Goal: Information Seeking & Learning: Learn about a topic

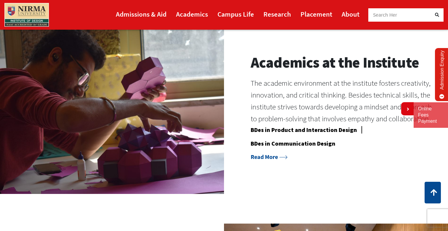
scroll to position [478, 0]
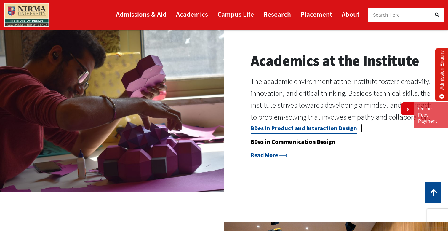
click at [287, 127] on link "BDes in Product and Interaction Design" at bounding box center [304, 129] width 106 height 10
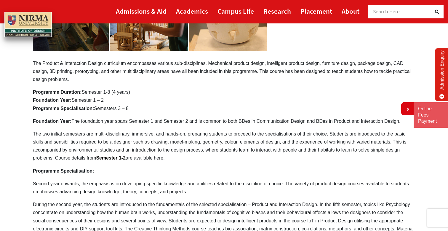
scroll to position [255, 0]
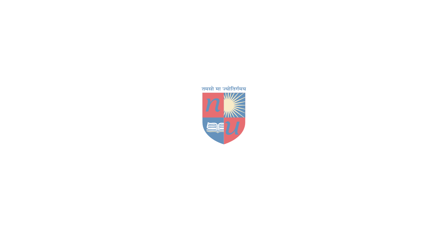
scroll to position [478, 0]
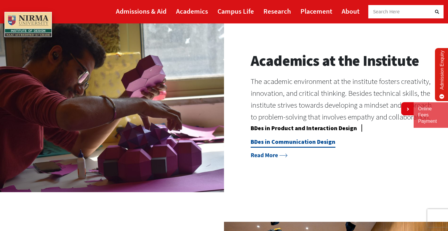
click at [284, 142] on link "BDes in Communication Design" at bounding box center [293, 143] width 85 height 10
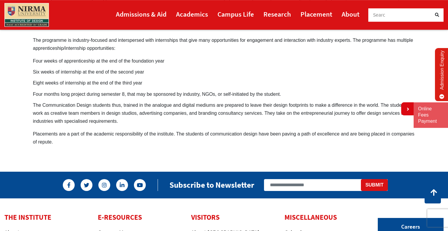
scroll to position [441, 0]
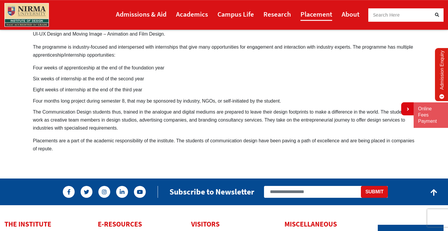
click at [319, 13] on link "Placement" at bounding box center [316, 13] width 32 height 13
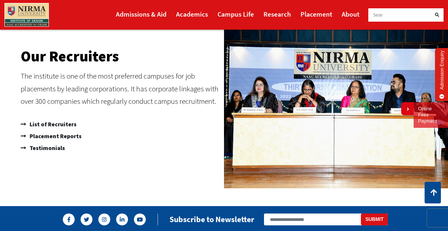
scroll to position [360, 0]
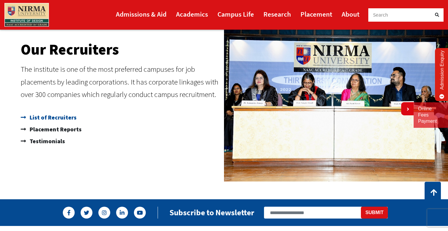
click at [68, 120] on span "List of Recruiters" at bounding box center [52, 117] width 48 height 12
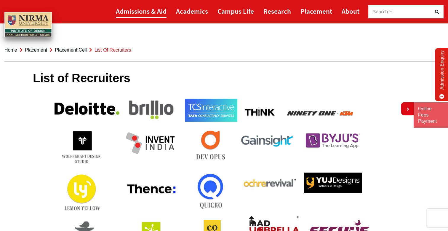
click at [156, 12] on link "Admissions & Aid" at bounding box center [141, 10] width 51 height 13
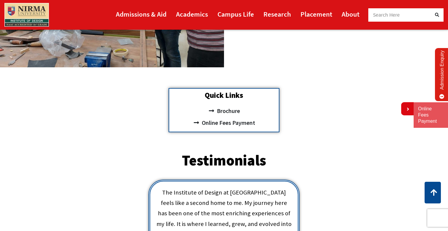
scroll to position [139, 0]
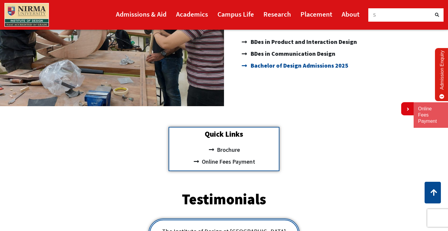
click at [284, 65] on span "Bachelor of Design Admissions 2025" at bounding box center [298, 66] width 99 height 12
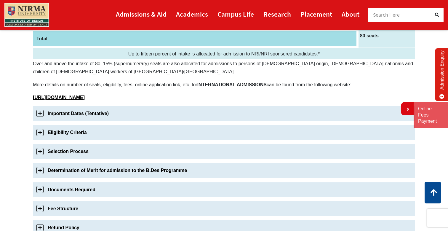
scroll to position [139, 0]
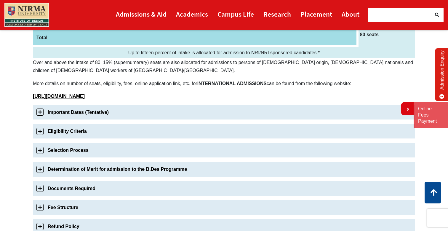
click at [83, 128] on link "Eligibility Criteria" at bounding box center [224, 131] width 382 height 15
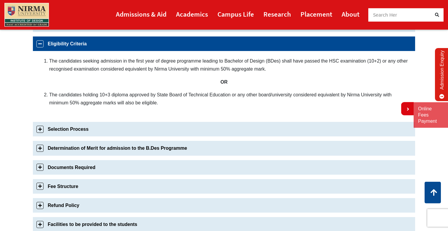
scroll to position [227, 0]
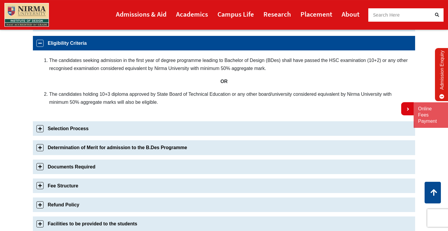
click at [75, 125] on link "Selection Process" at bounding box center [224, 128] width 382 height 15
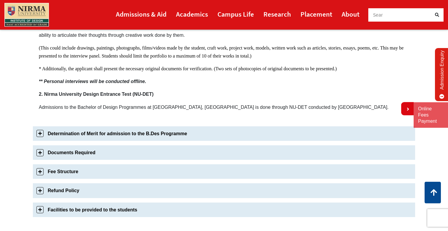
scroll to position [405, 0]
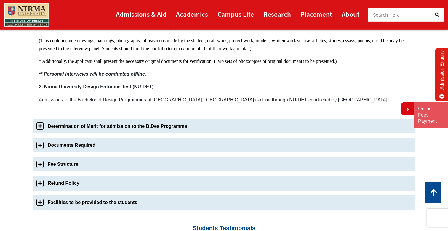
click at [68, 167] on link "Fee Structure" at bounding box center [224, 164] width 382 height 15
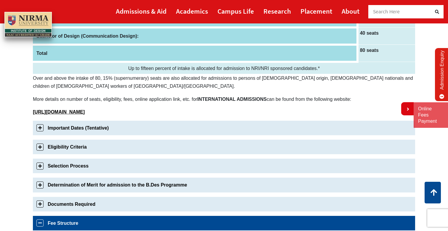
scroll to position [55, 0]
